Goal: Task Accomplishment & Management: Use online tool/utility

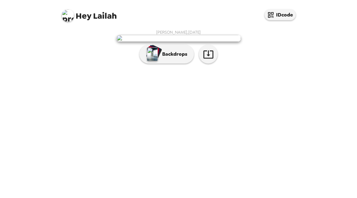
scroll to position [27, 0]
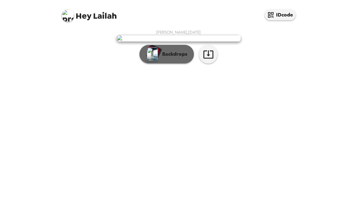
click at [172, 58] on p "Backdrops" at bounding box center [173, 53] width 28 height 7
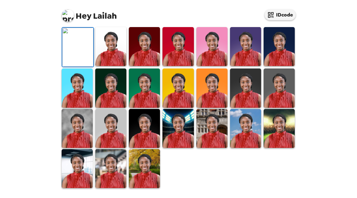
scroll to position [120, 0]
click at [274, 107] on img at bounding box center [279, 87] width 31 height 39
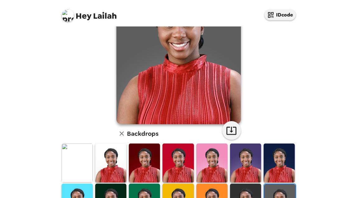
scroll to position [104, 0]
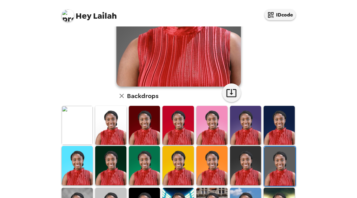
click at [95, 123] on img at bounding box center [110, 125] width 31 height 39
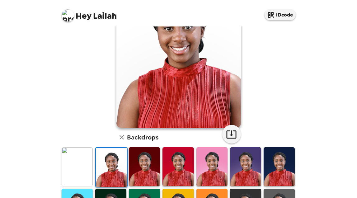
scroll to position [62, 0]
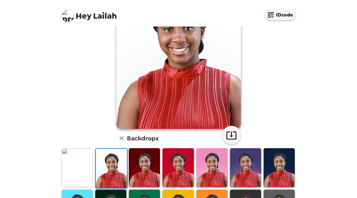
click at [80, 172] on img at bounding box center [77, 167] width 31 height 39
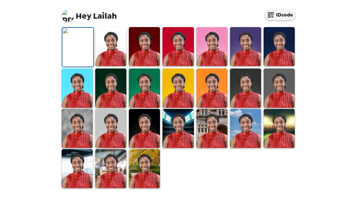
scroll to position [97, 0]
click at [138, 66] on img at bounding box center [144, 46] width 31 height 39
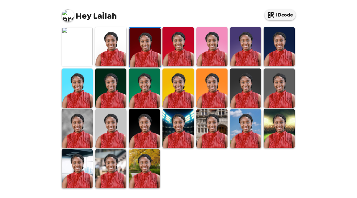
click at [149, 170] on img at bounding box center [144, 168] width 31 height 39
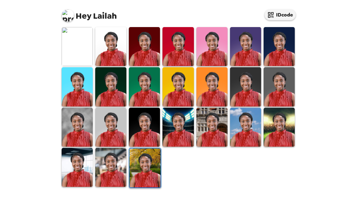
scroll to position [183, 0]
click at [112, 160] on img at bounding box center [110, 167] width 31 height 39
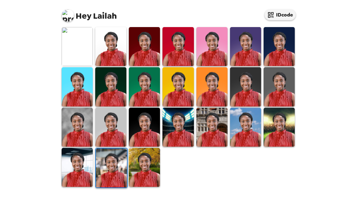
scroll to position [0, 0]
click at [83, 169] on img at bounding box center [77, 167] width 31 height 39
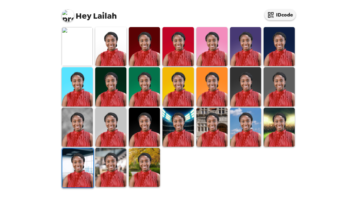
scroll to position [183, 0]
click at [267, 125] on img at bounding box center [279, 127] width 31 height 39
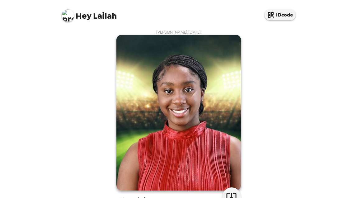
scroll to position [0, 0]
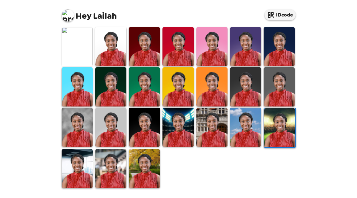
click at [147, 135] on img at bounding box center [144, 127] width 31 height 39
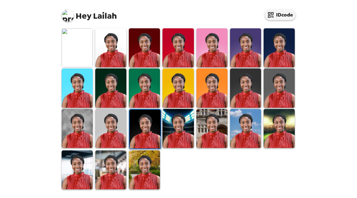
click at [119, 135] on img at bounding box center [110, 128] width 31 height 39
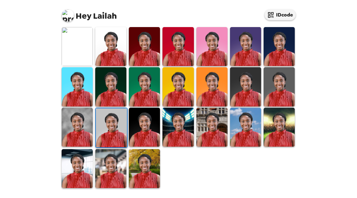
scroll to position [183, 0]
click at [75, 122] on img at bounding box center [77, 127] width 31 height 39
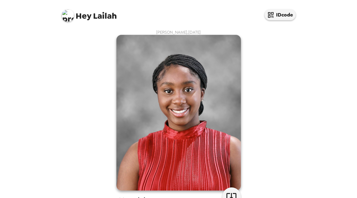
scroll to position [0, 0]
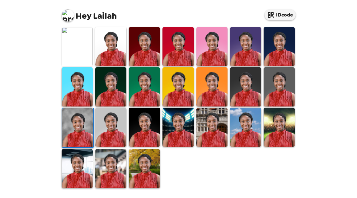
click at [117, 126] on img at bounding box center [110, 127] width 31 height 39
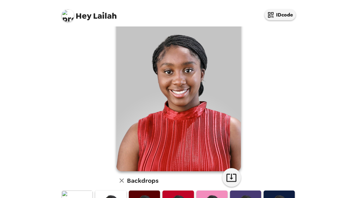
scroll to position [23, 0]
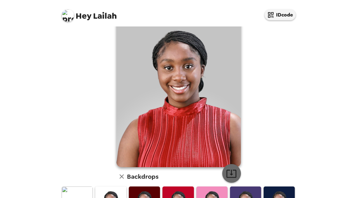
click at [232, 174] on icon "button" at bounding box center [231, 174] width 10 height 8
